Goal: Information Seeking & Learning: Compare options

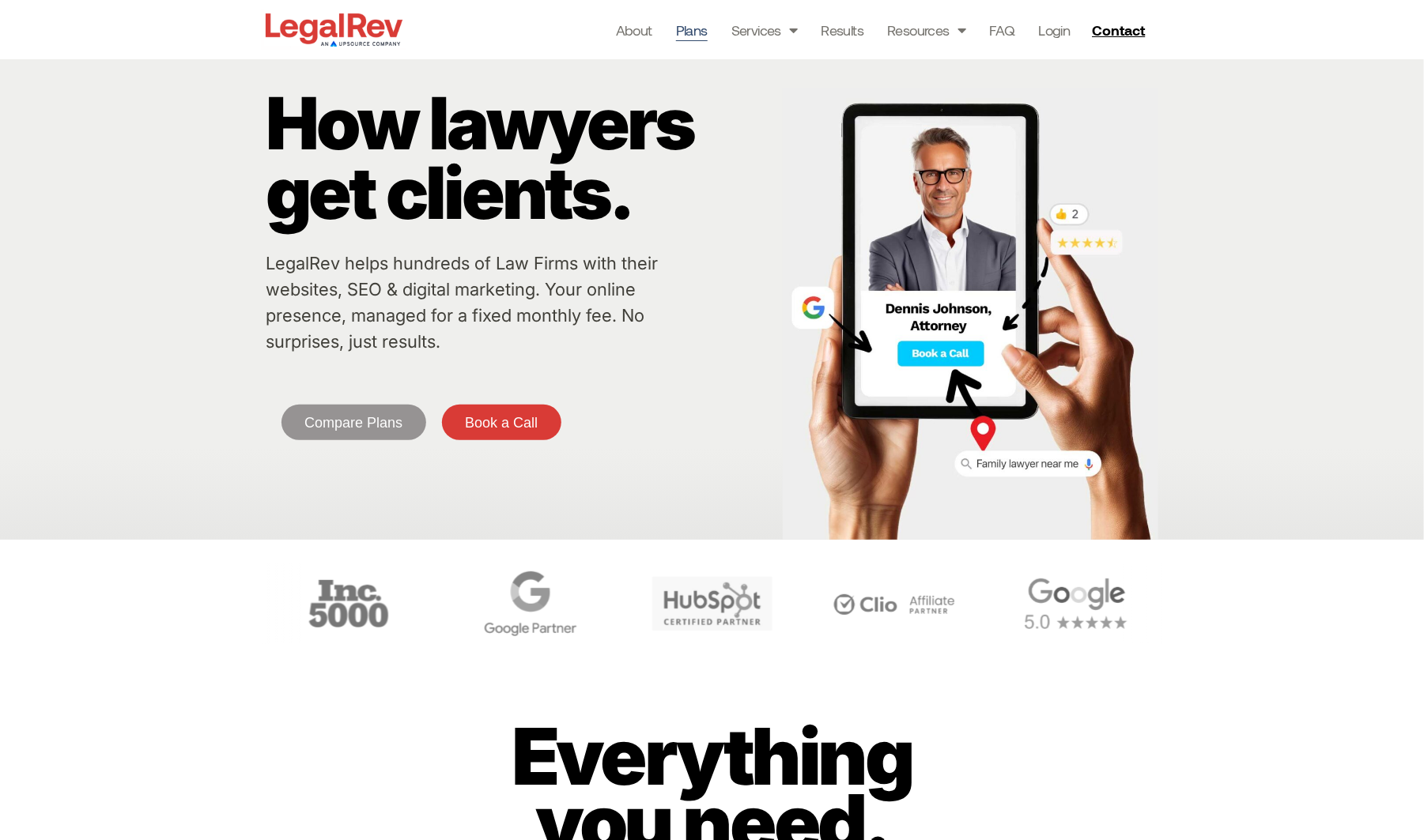
click at [685, 30] on link "Plans" at bounding box center [692, 30] width 32 height 22
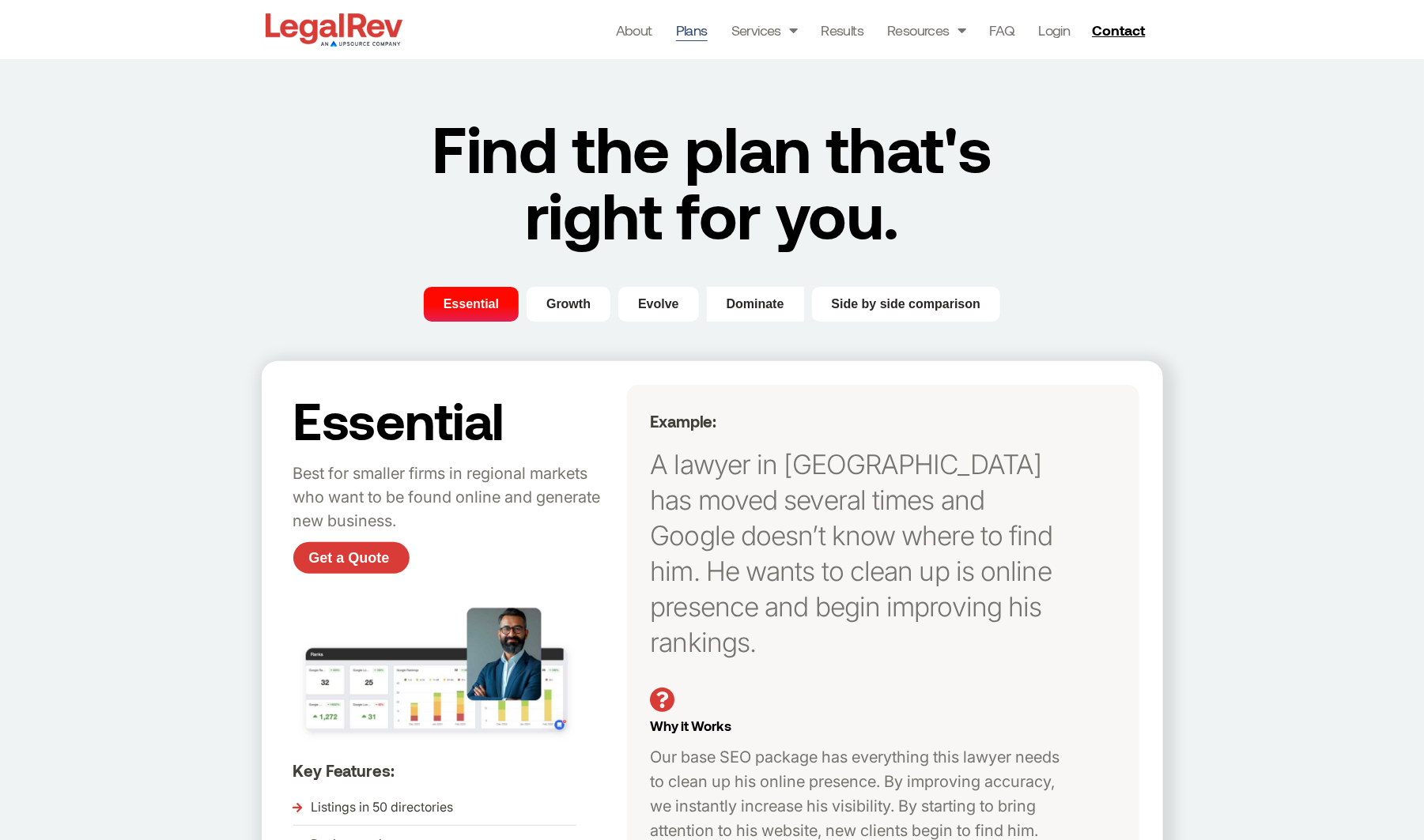
click at [767, 298] on span "Dominate" at bounding box center [755, 304] width 57 height 19
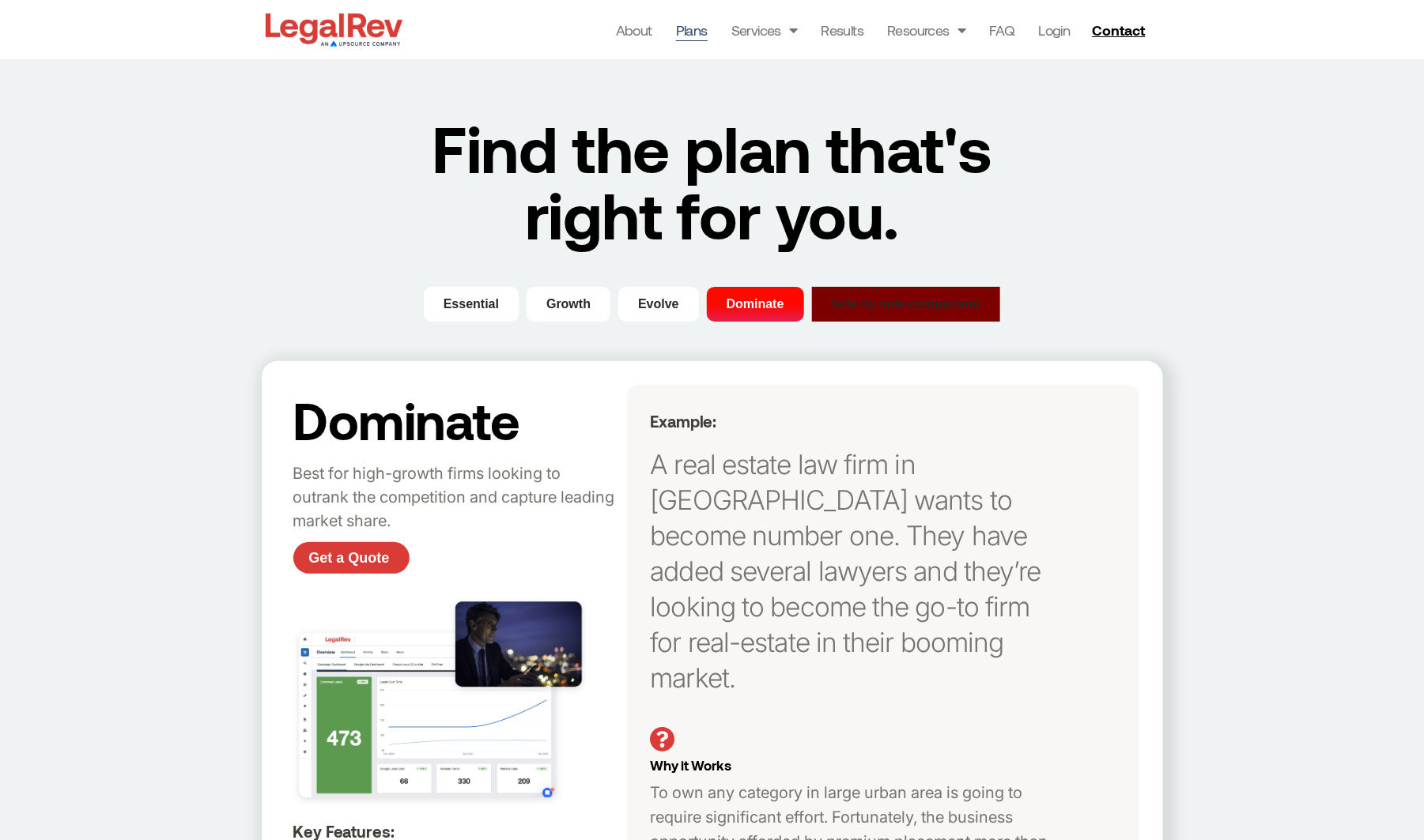
click at [882, 290] on button "Side by side comparison" at bounding box center [907, 305] width 189 height 35
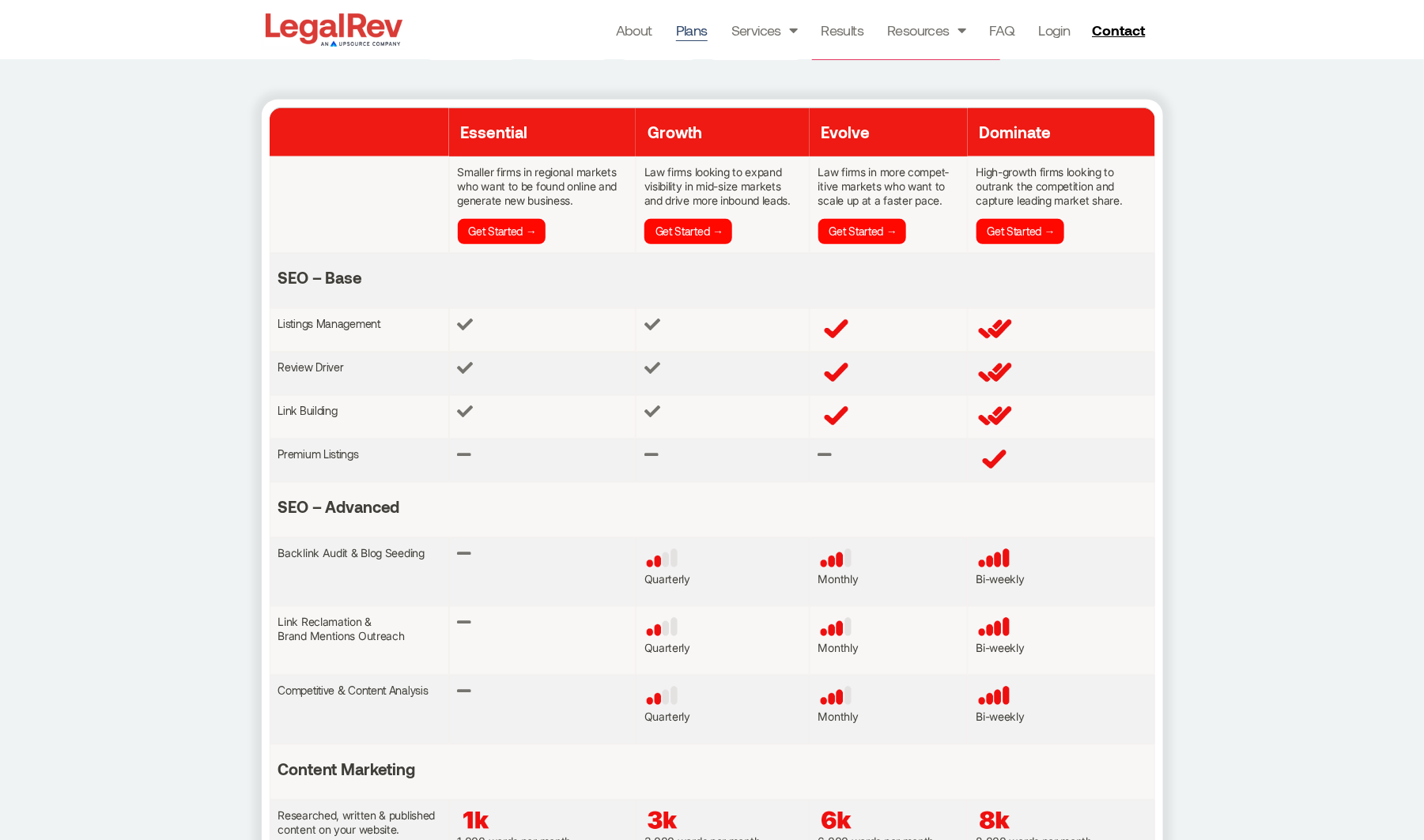
scroll to position [122, 0]
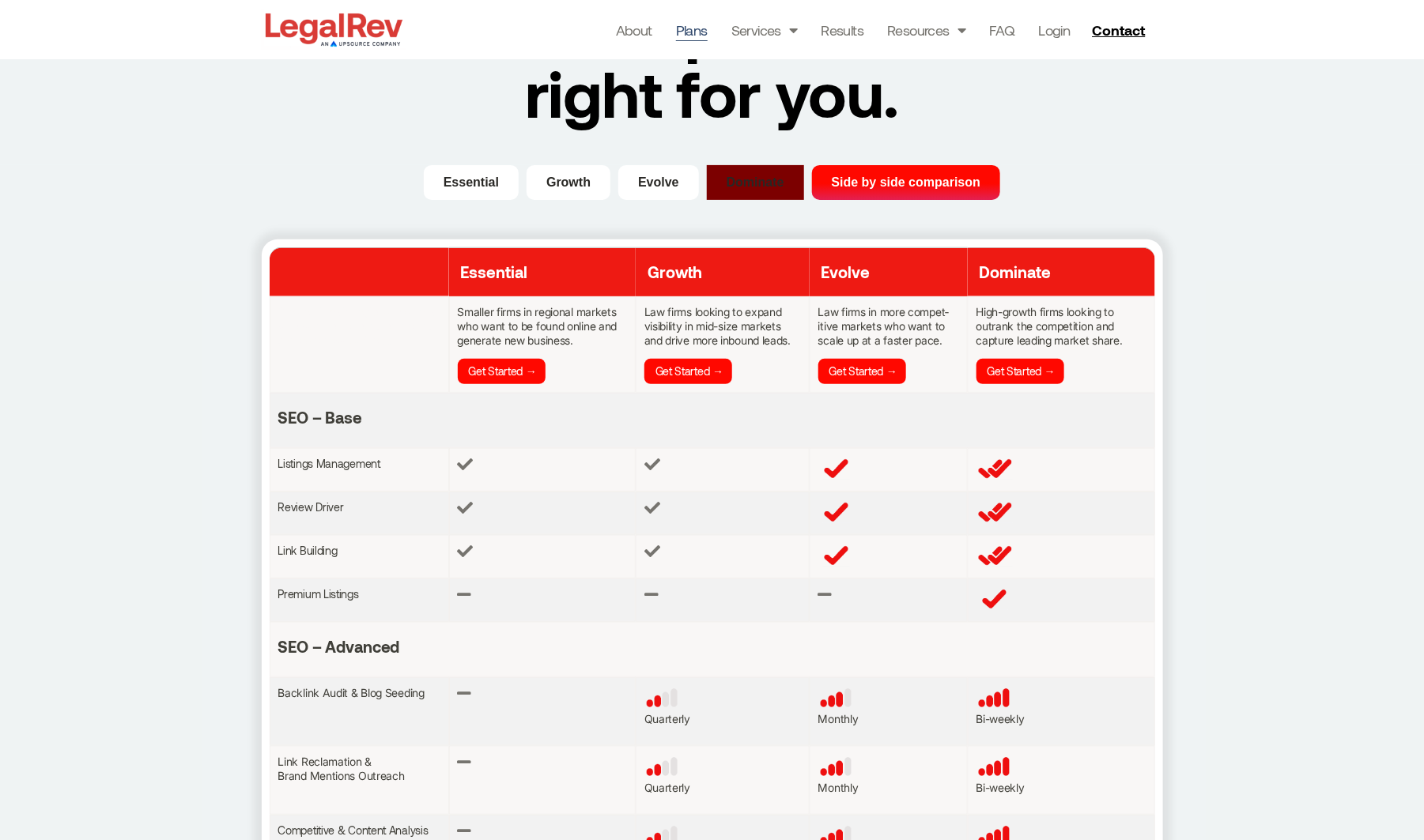
click at [745, 182] on span "Dominate" at bounding box center [755, 182] width 57 height 19
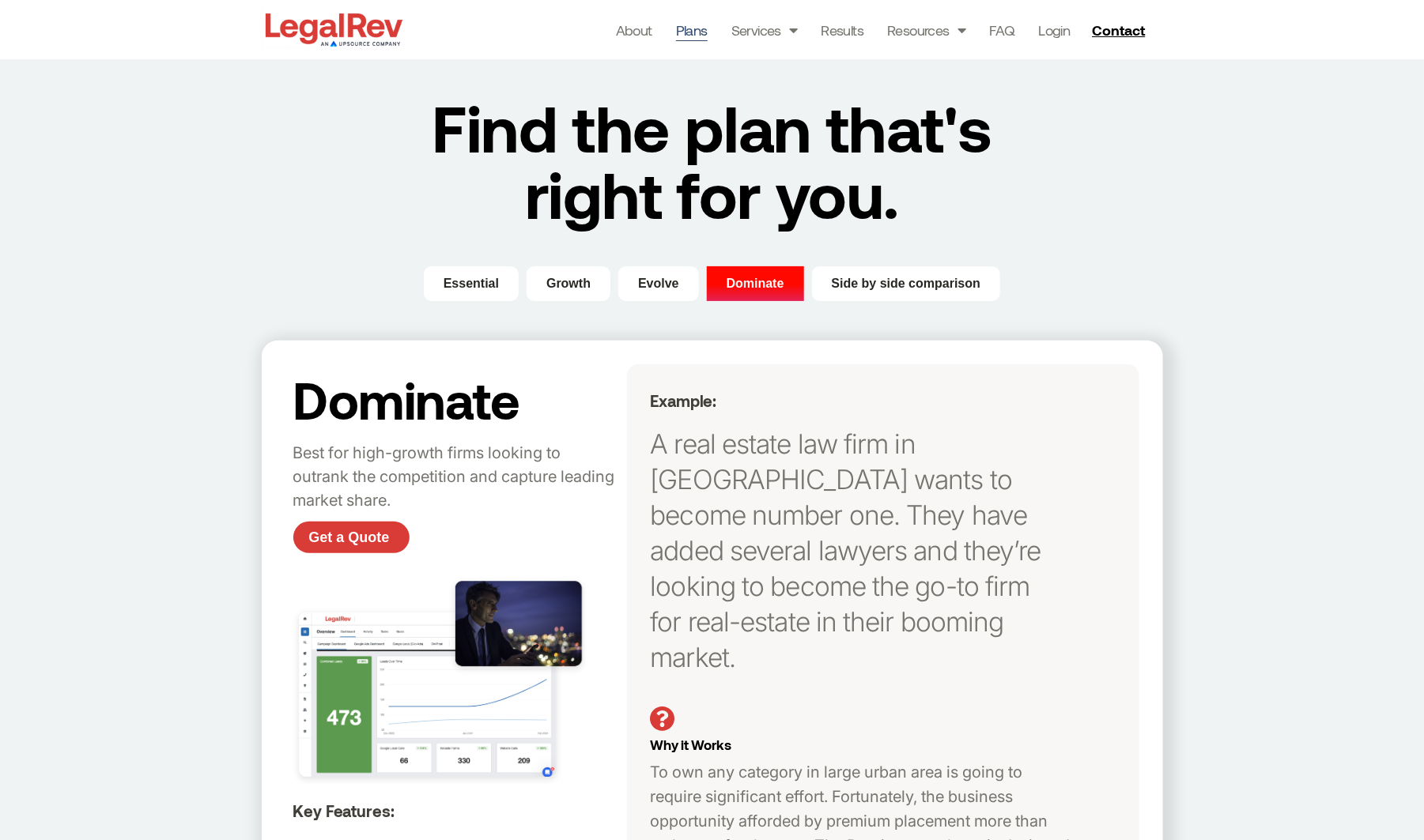
scroll to position [0, 0]
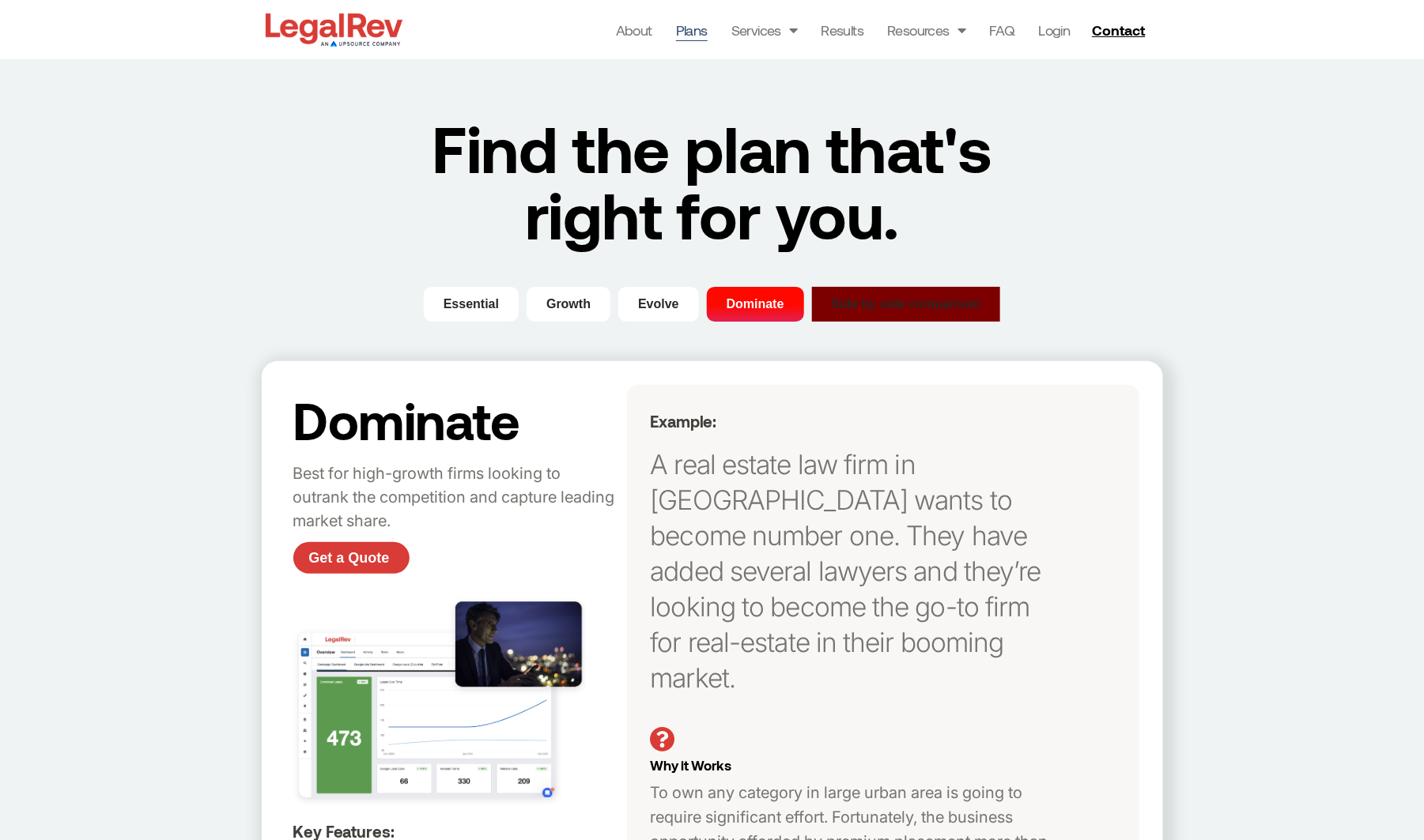
click at [929, 312] on span "Side by side comparison" at bounding box center [907, 304] width 149 height 19
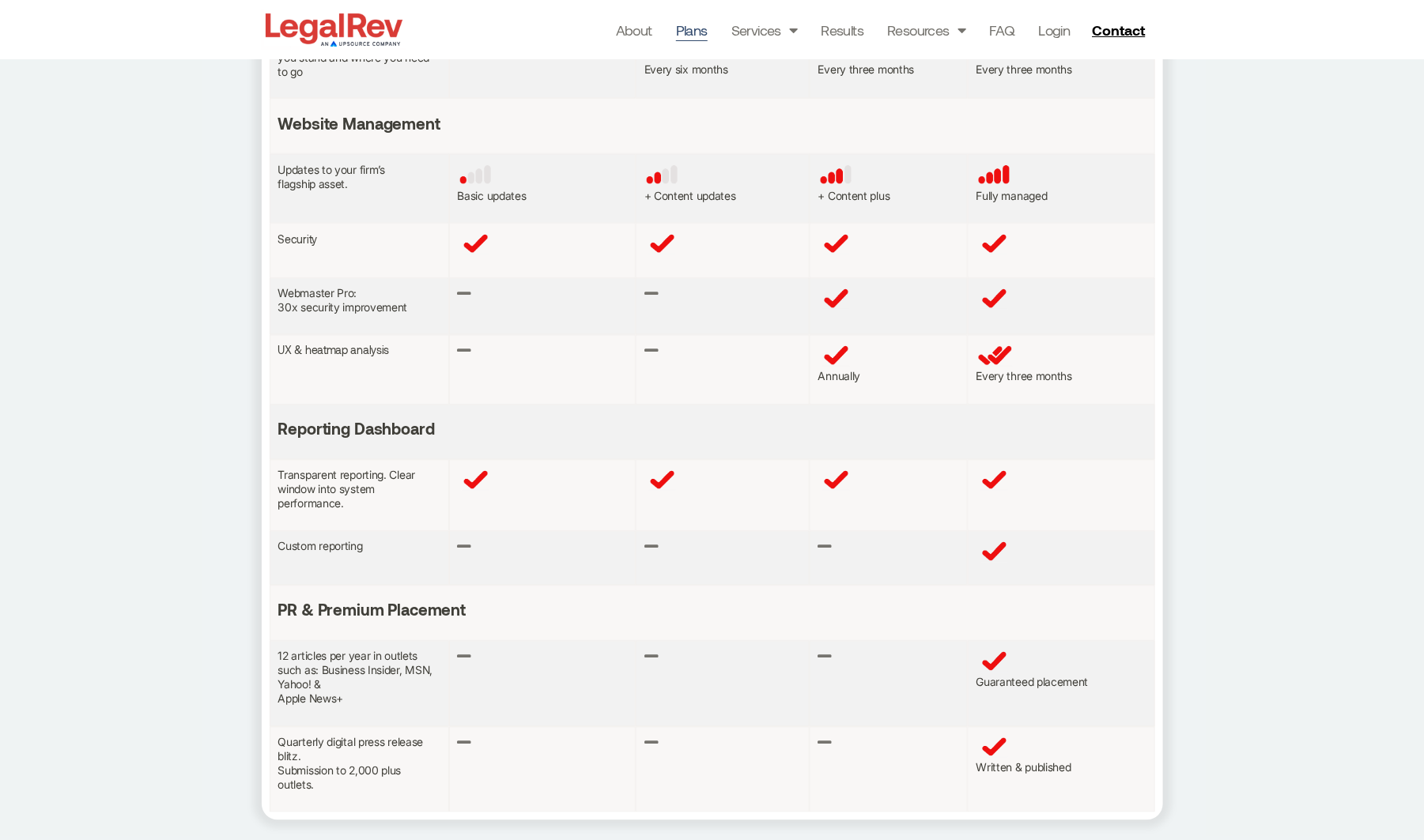
scroll to position [1123, 0]
